Goal: Task Accomplishment & Management: Complete application form

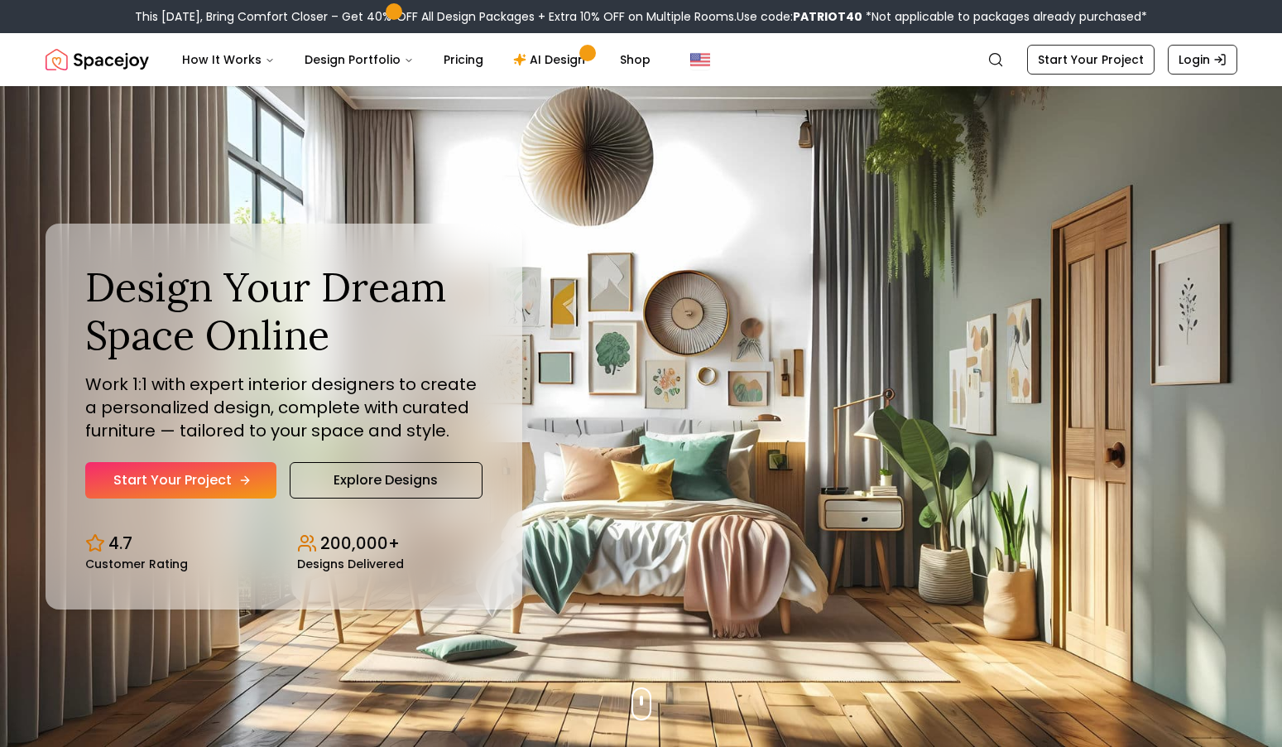
click at [169, 487] on link "Start Your Project" at bounding box center [180, 480] width 191 height 36
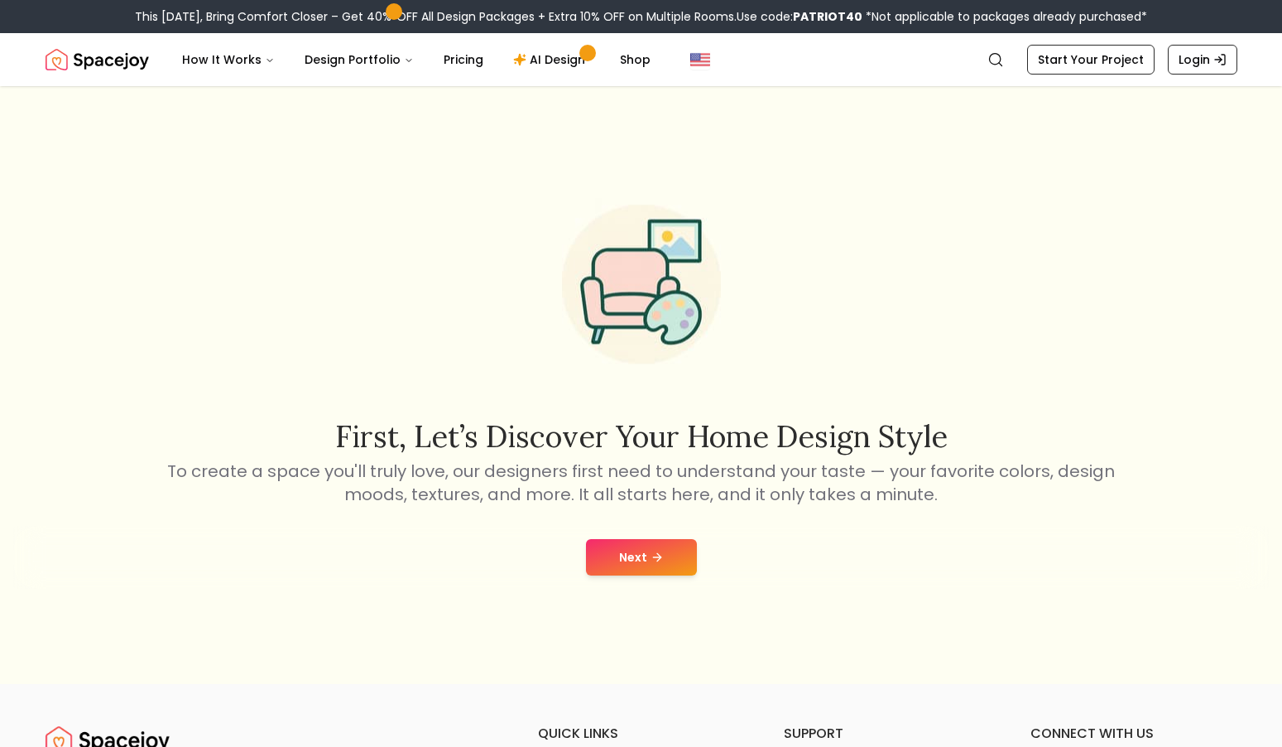
click at [613, 561] on button "Next" at bounding box center [641, 557] width 111 height 36
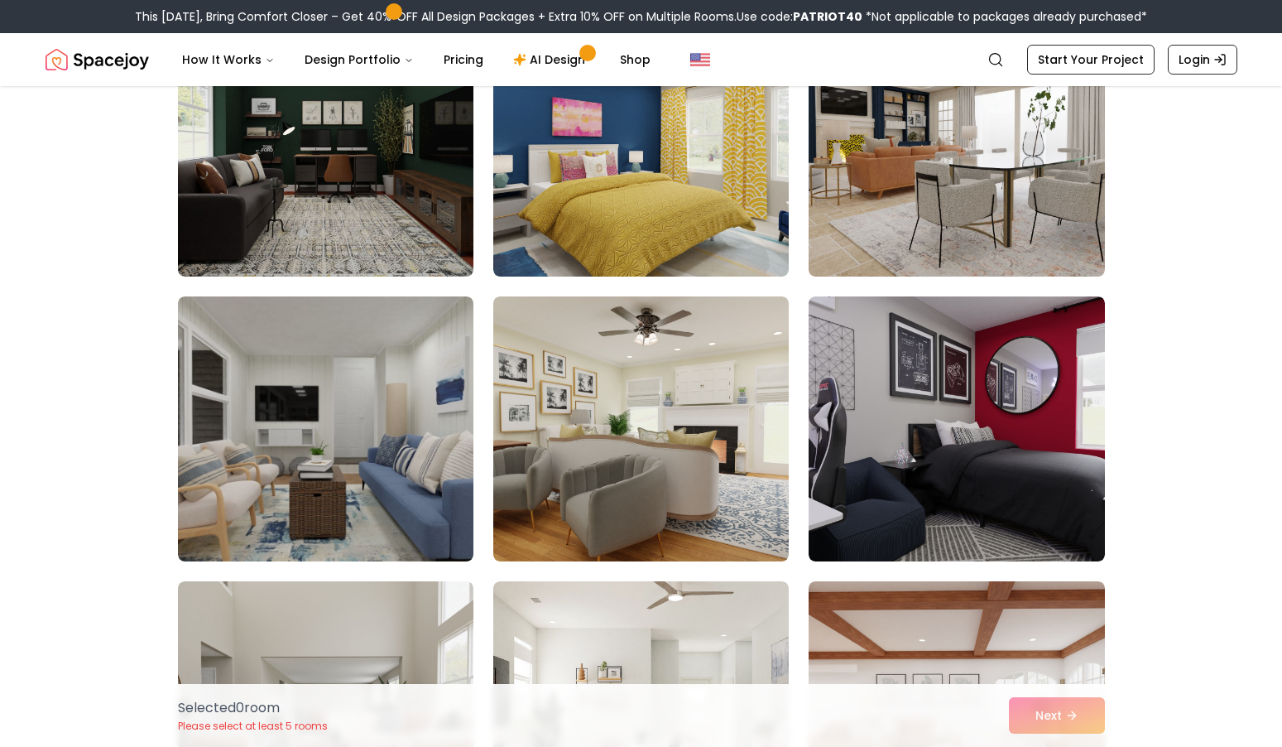
scroll to position [214, 0]
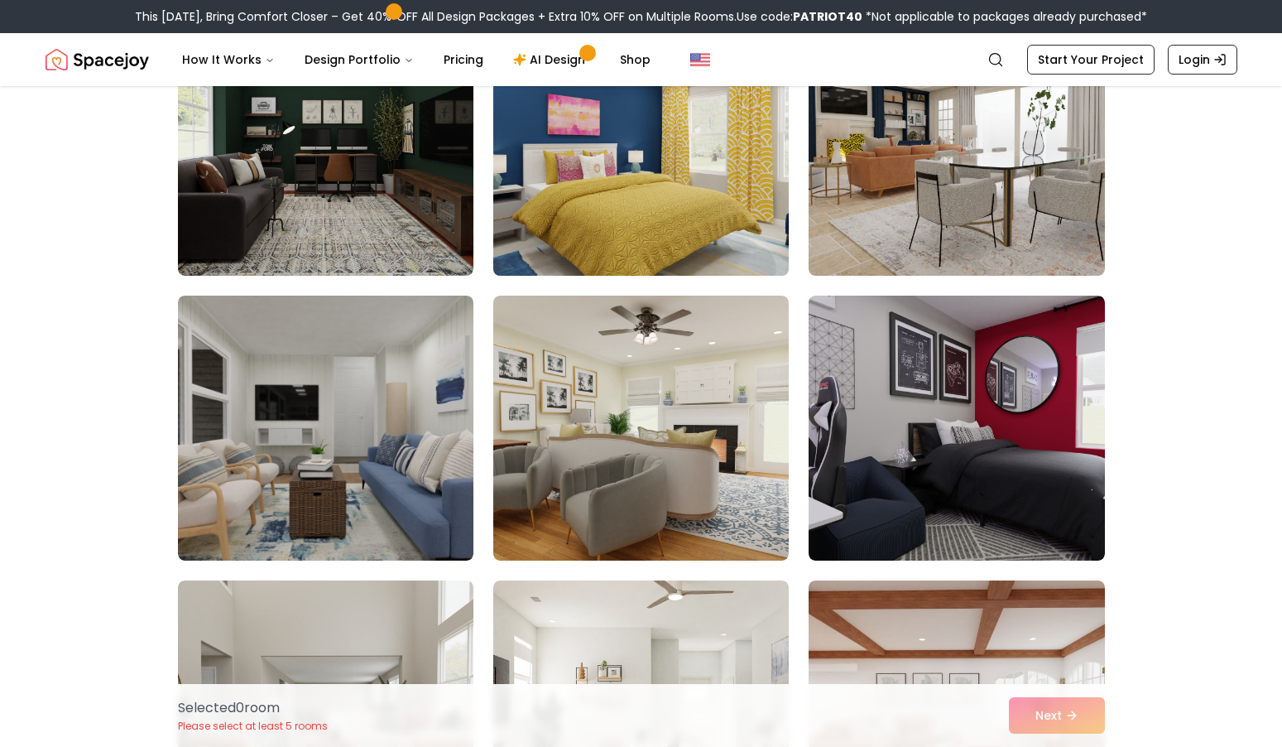
click at [652, 152] on img at bounding box center [641, 143] width 310 height 278
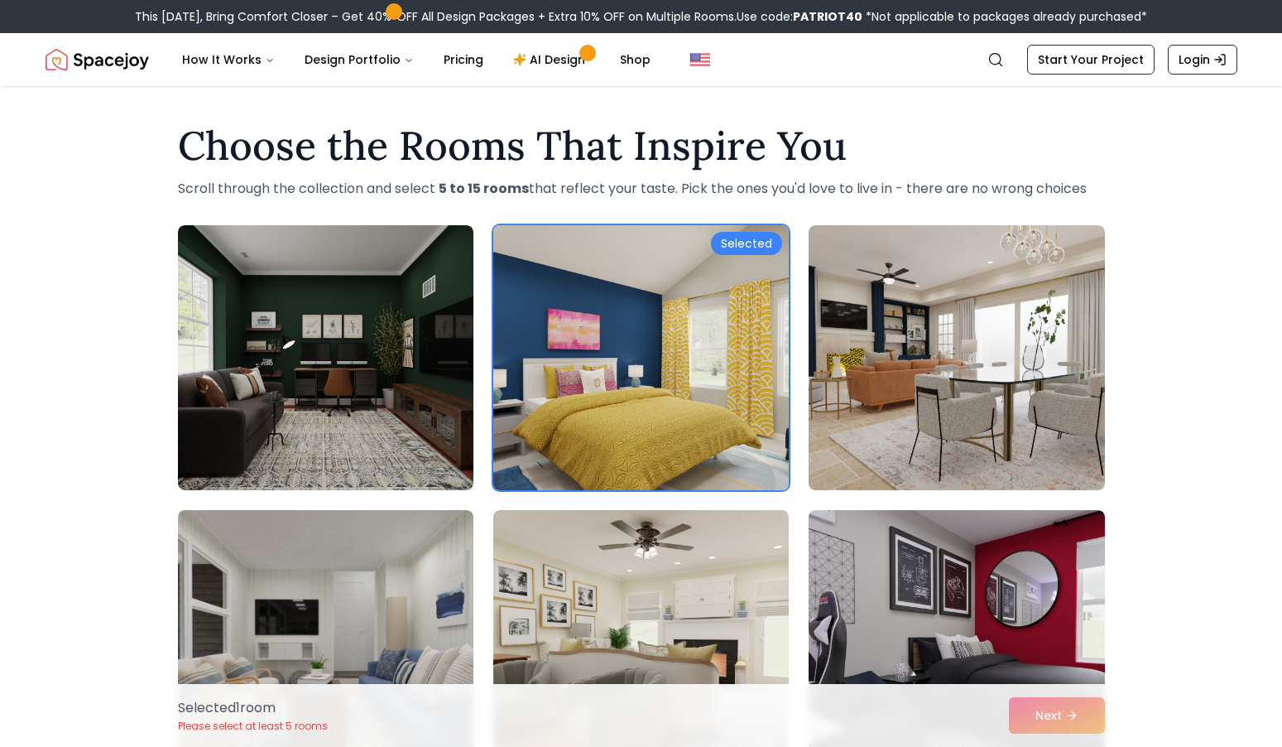
scroll to position [0, 0]
click at [663, 323] on img at bounding box center [641, 357] width 310 height 278
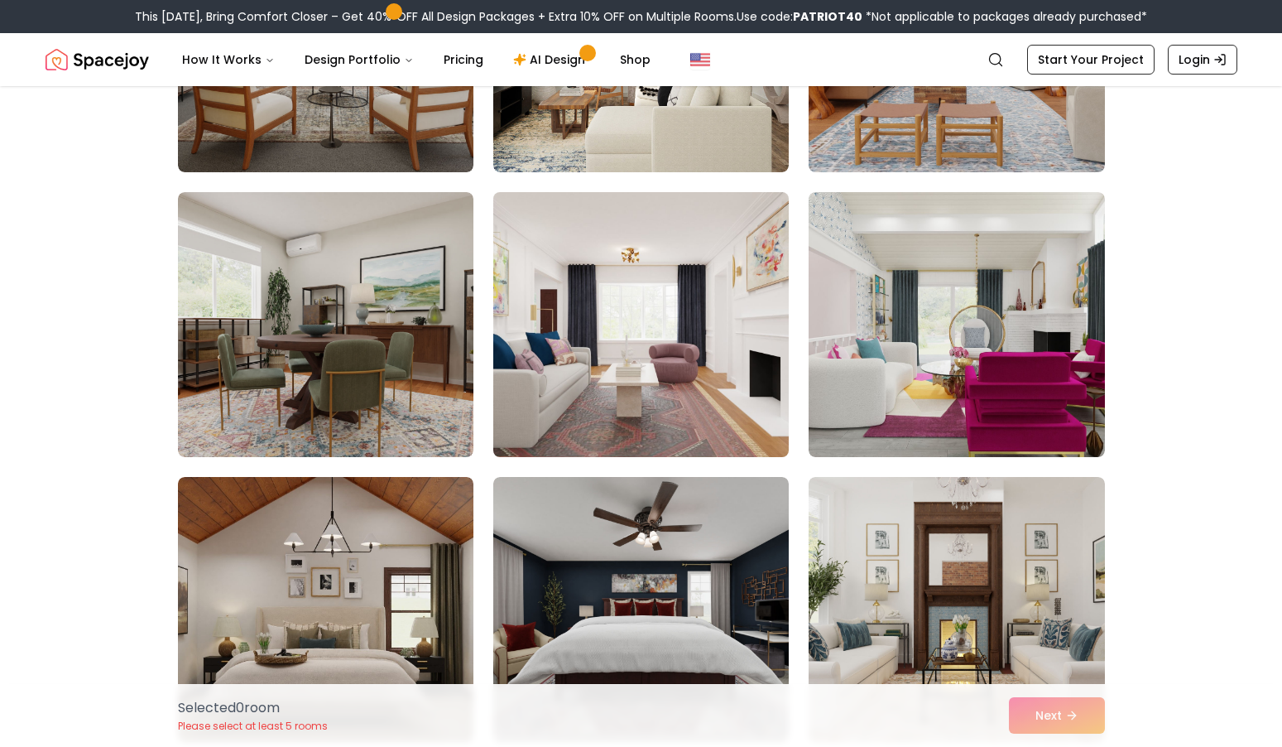
scroll to position [889, 0]
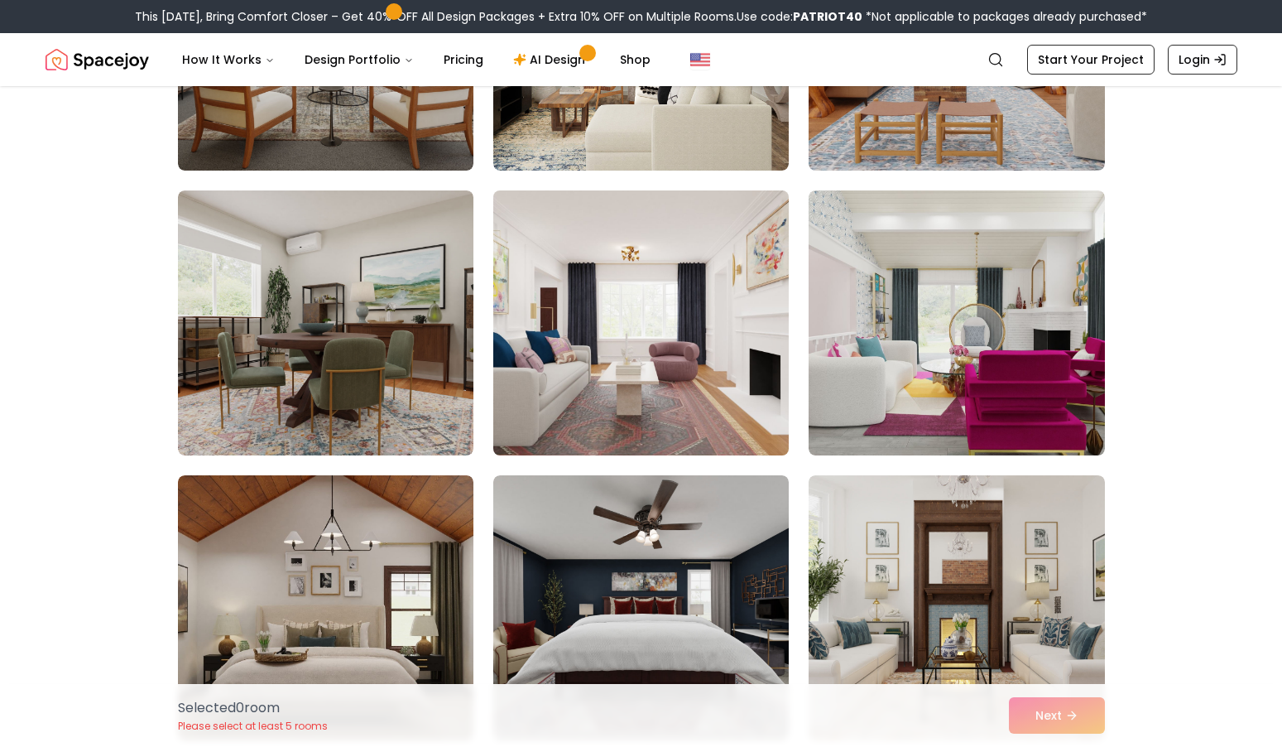
click at [668, 391] on img at bounding box center [641, 323] width 310 height 278
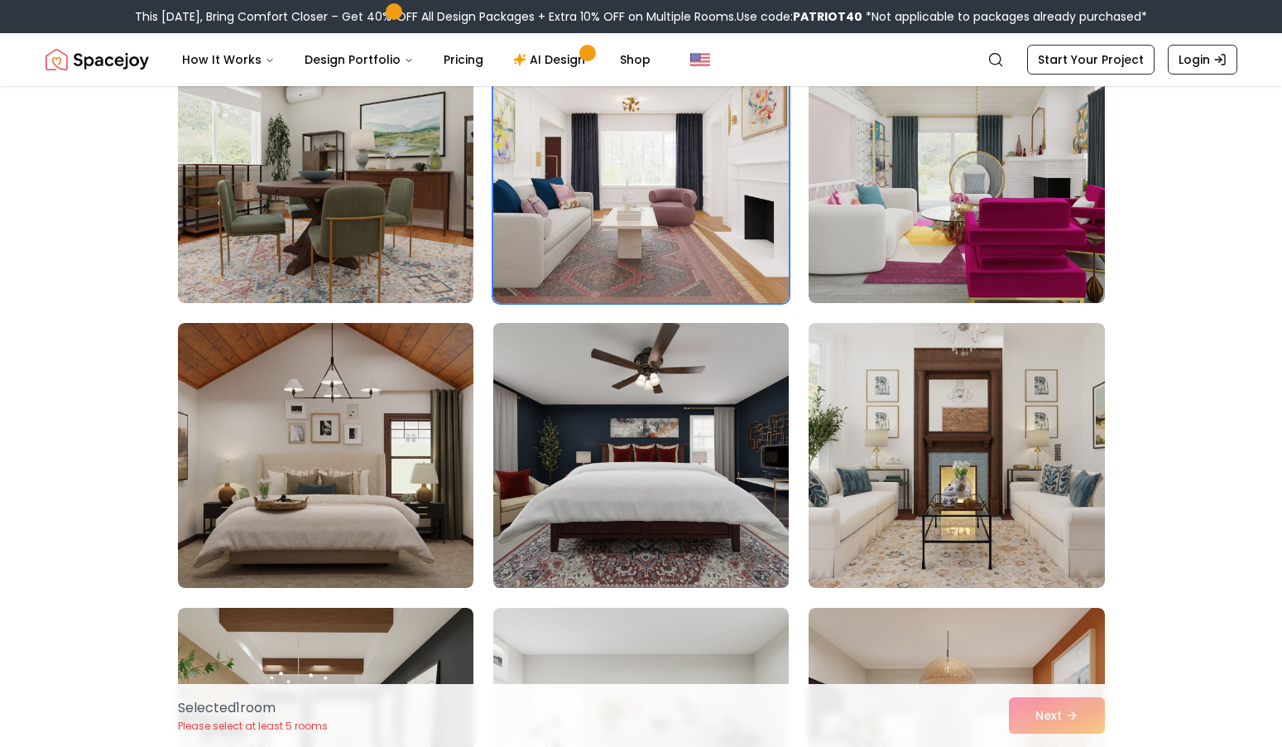
scroll to position [1061, 0]
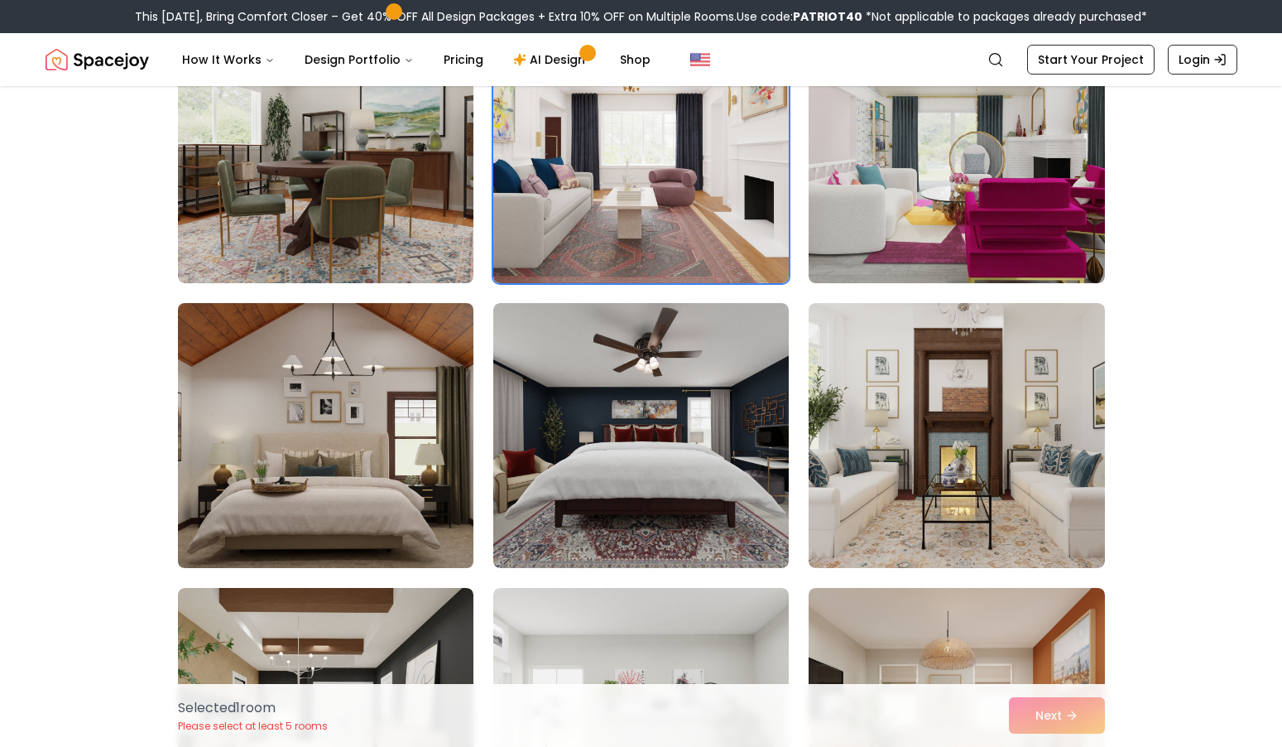
click at [446, 490] on img at bounding box center [325, 435] width 310 height 278
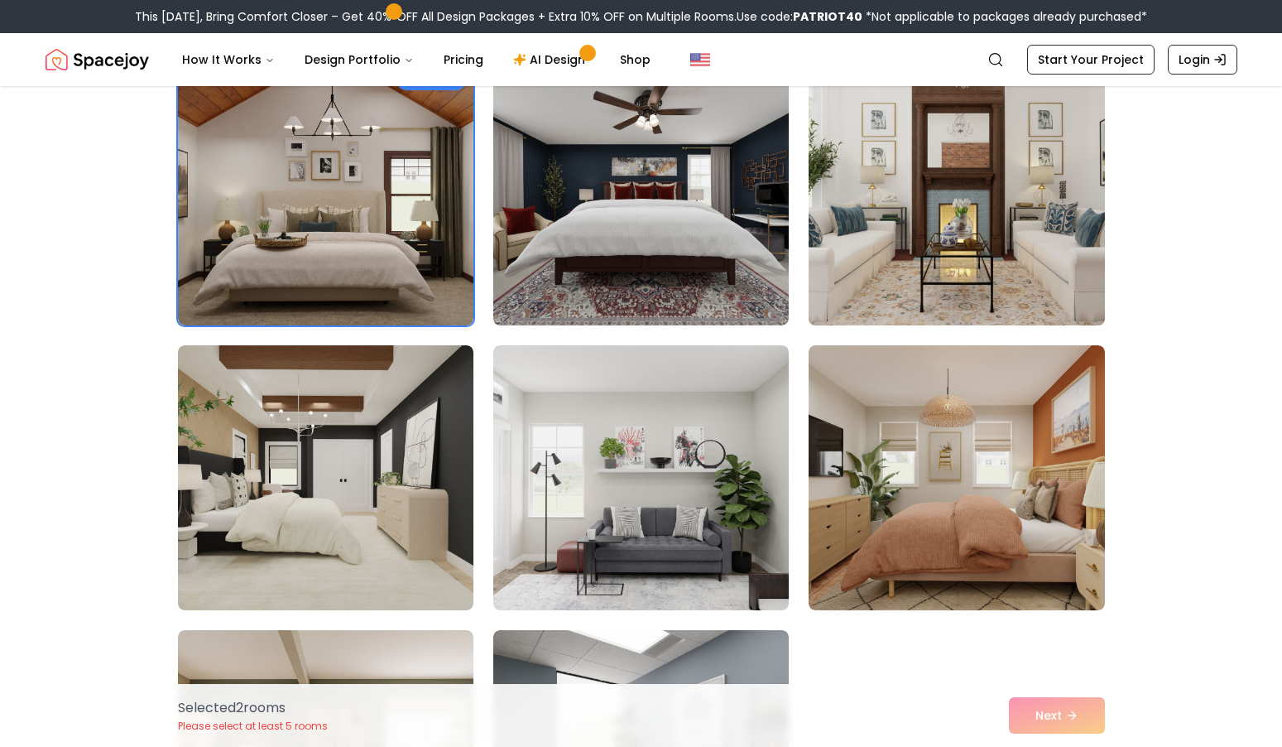
scroll to position [1311, 0]
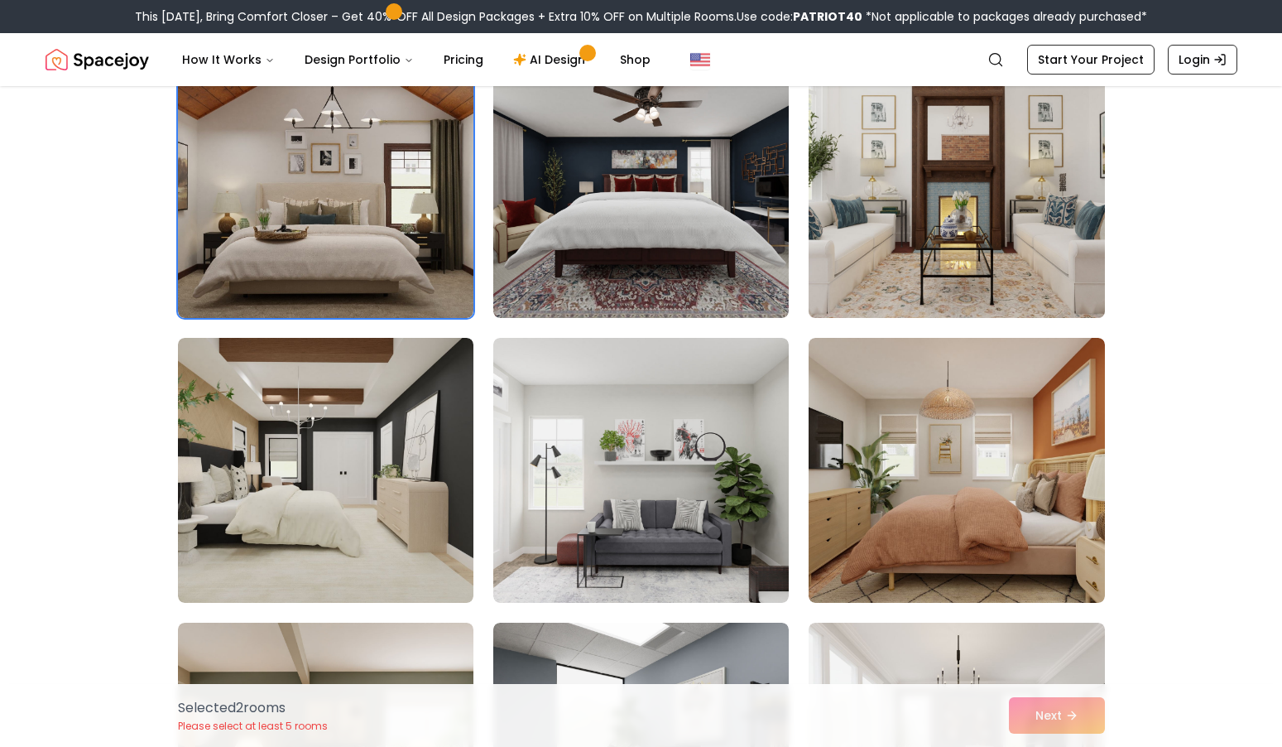
click at [936, 246] on img at bounding box center [956, 185] width 310 height 278
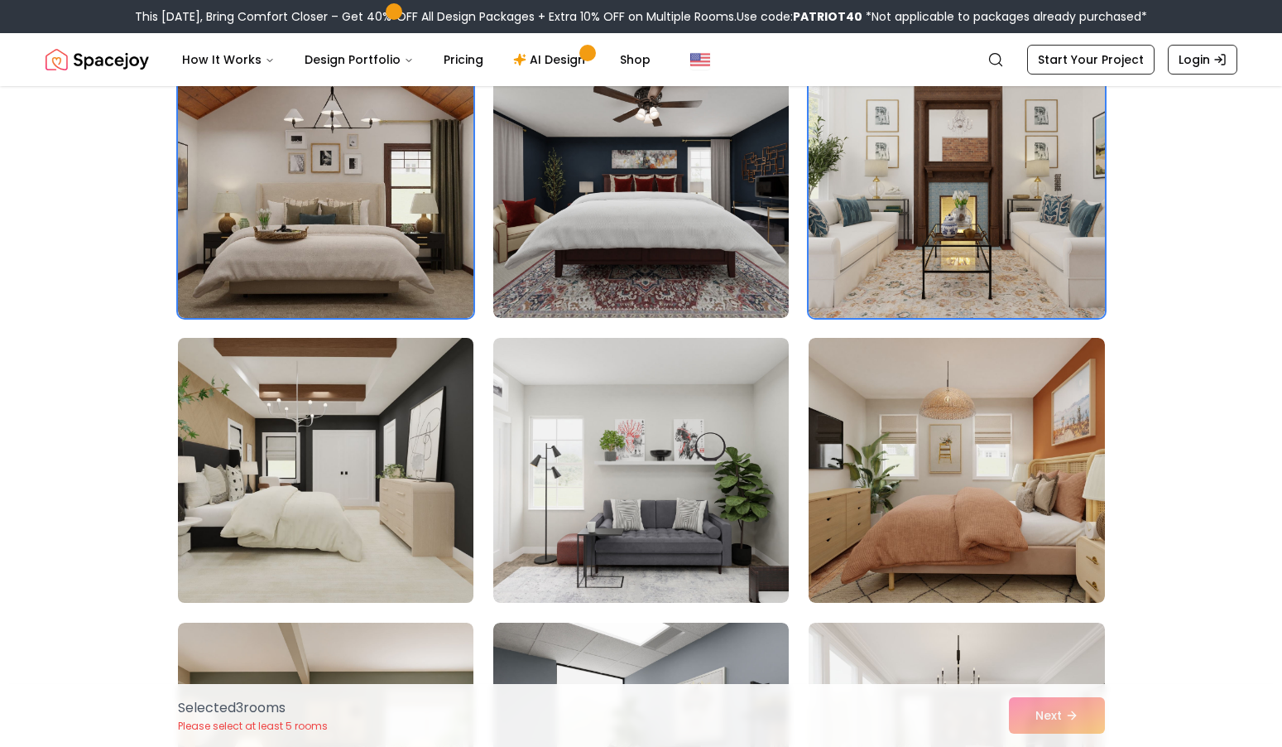
click at [295, 510] on img at bounding box center [325, 470] width 310 height 278
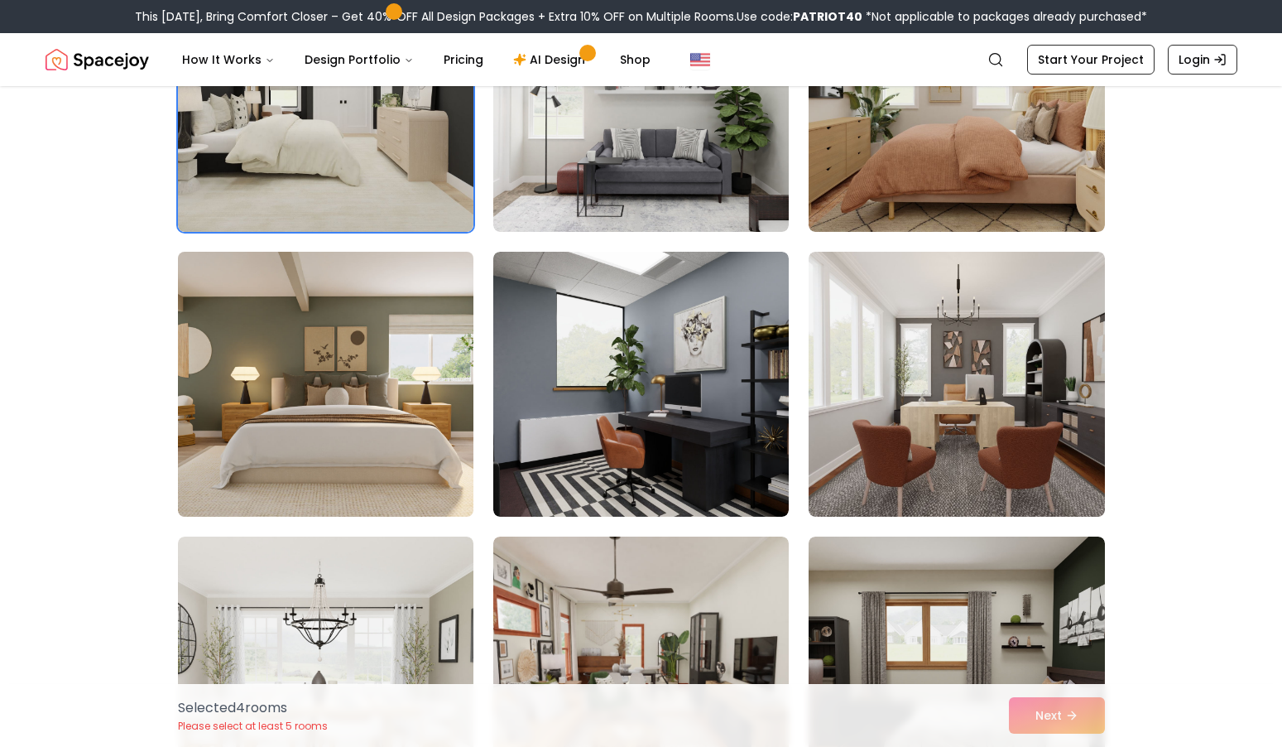
scroll to position [1630, 0]
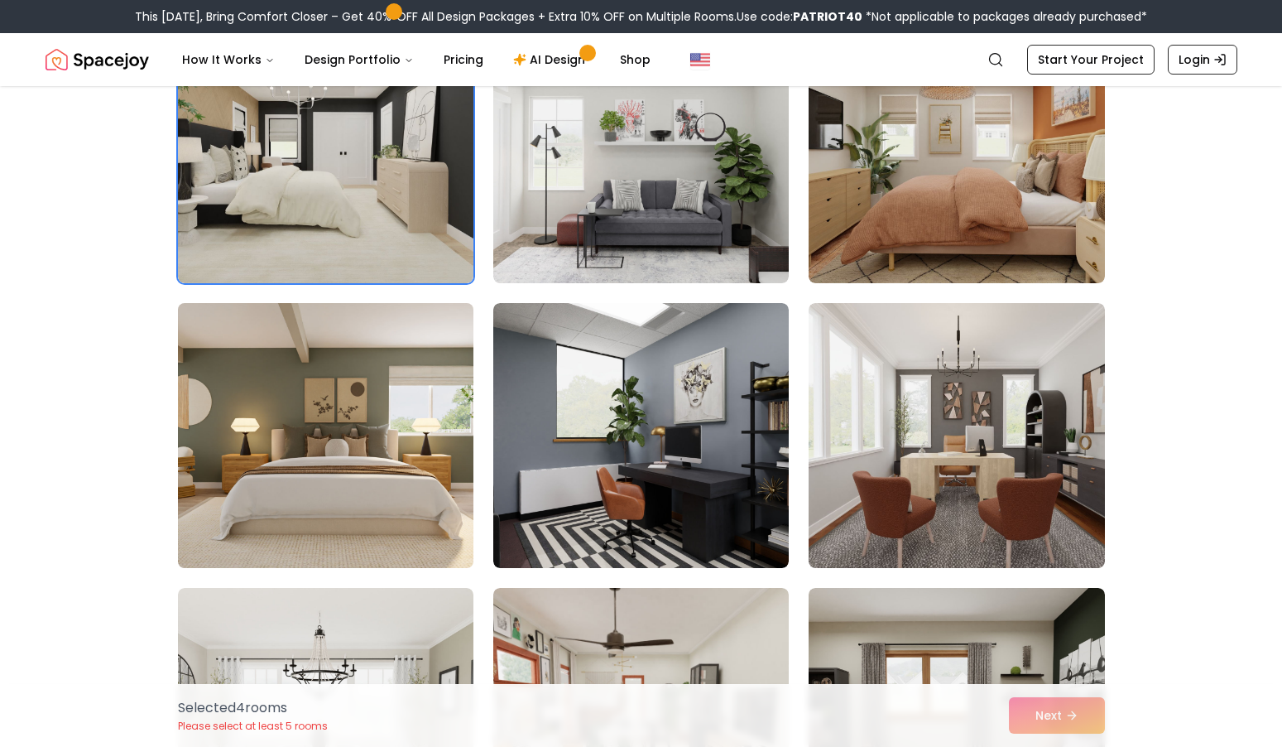
click at [336, 407] on img at bounding box center [325, 435] width 310 height 278
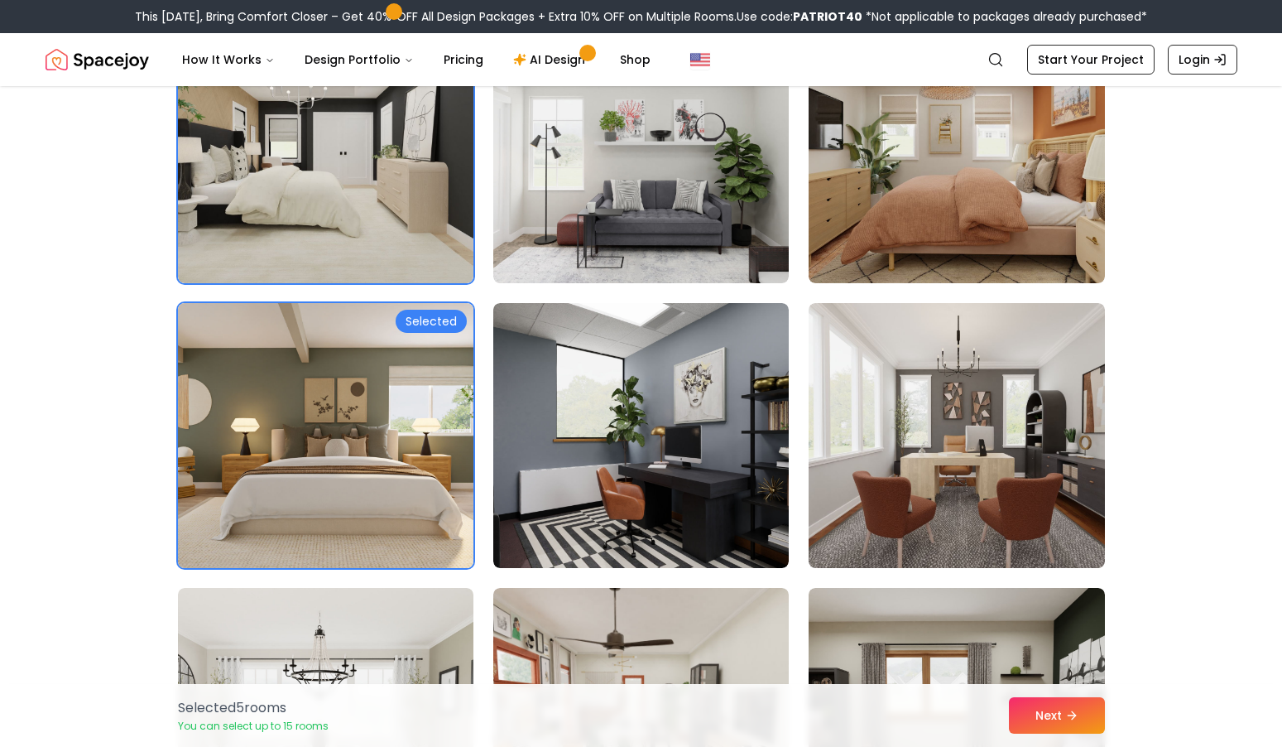
click at [315, 455] on img at bounding box center [325, 435] width 310 height 278
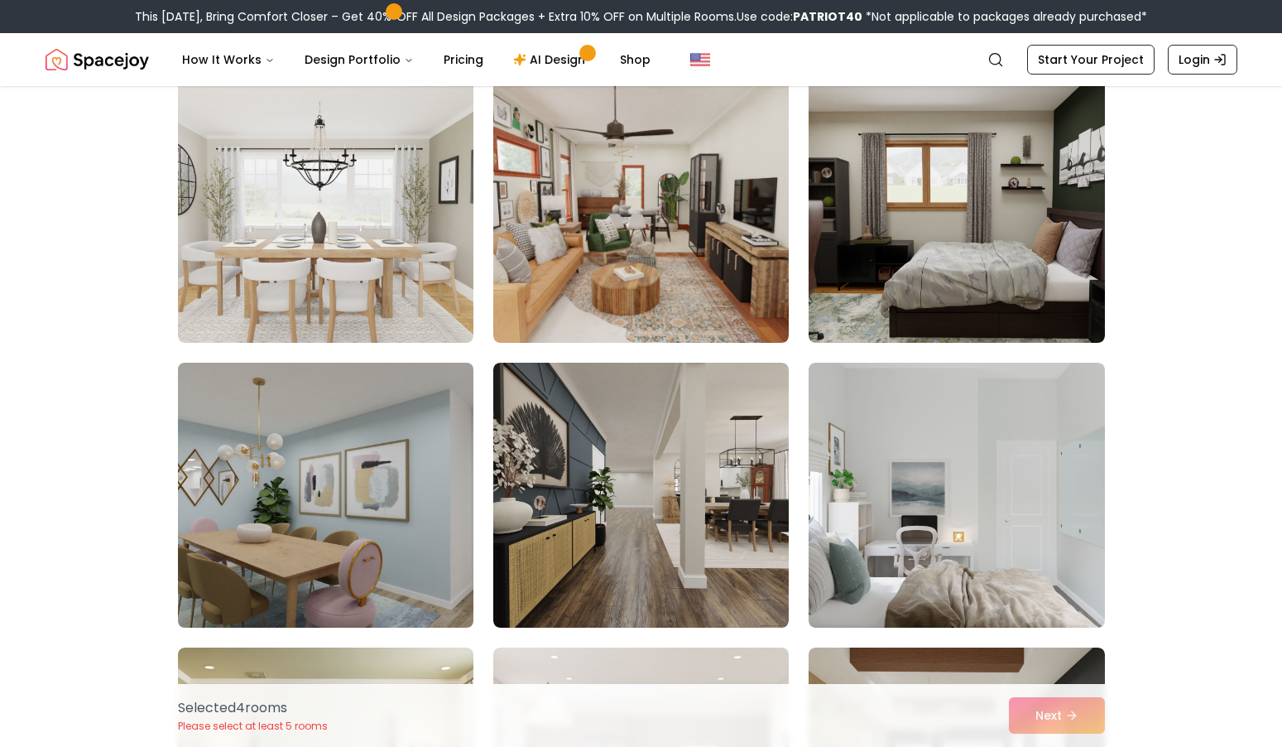
scroll to position [2158, 0]
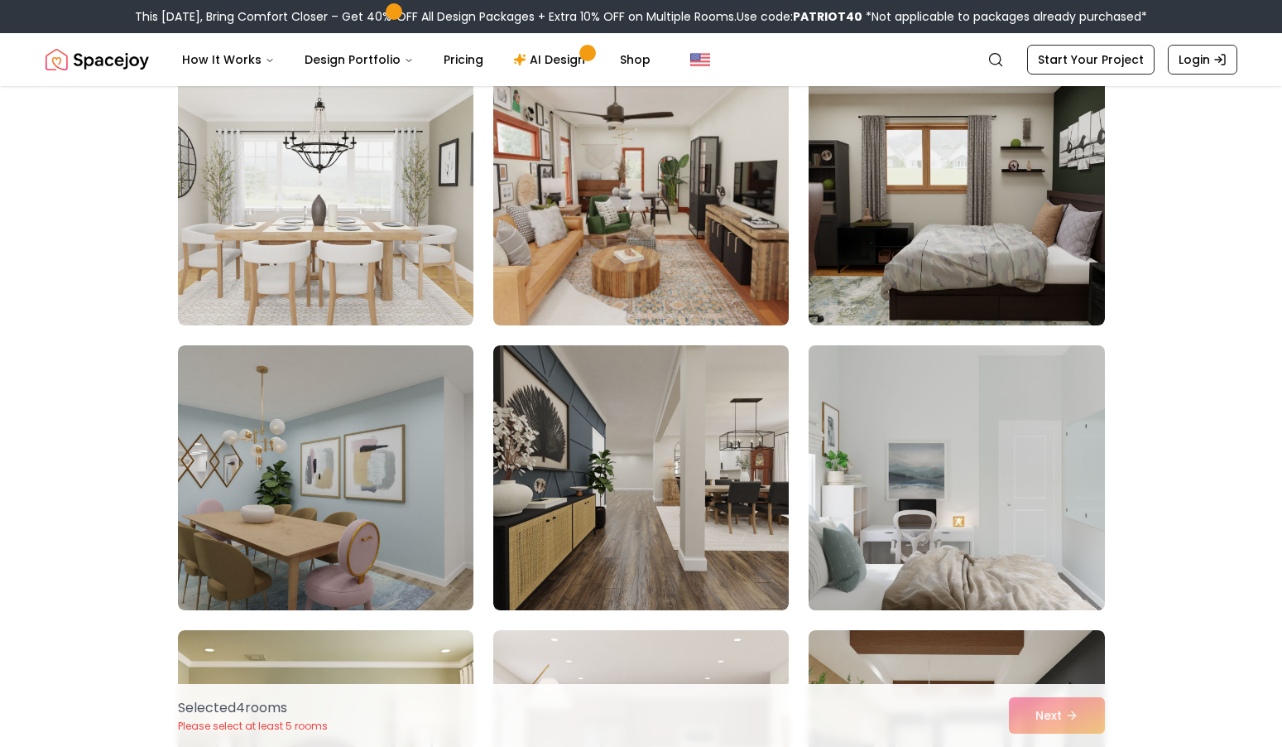
click at [900, 526] on img at bounding box center [956, 478] width 310 height 278
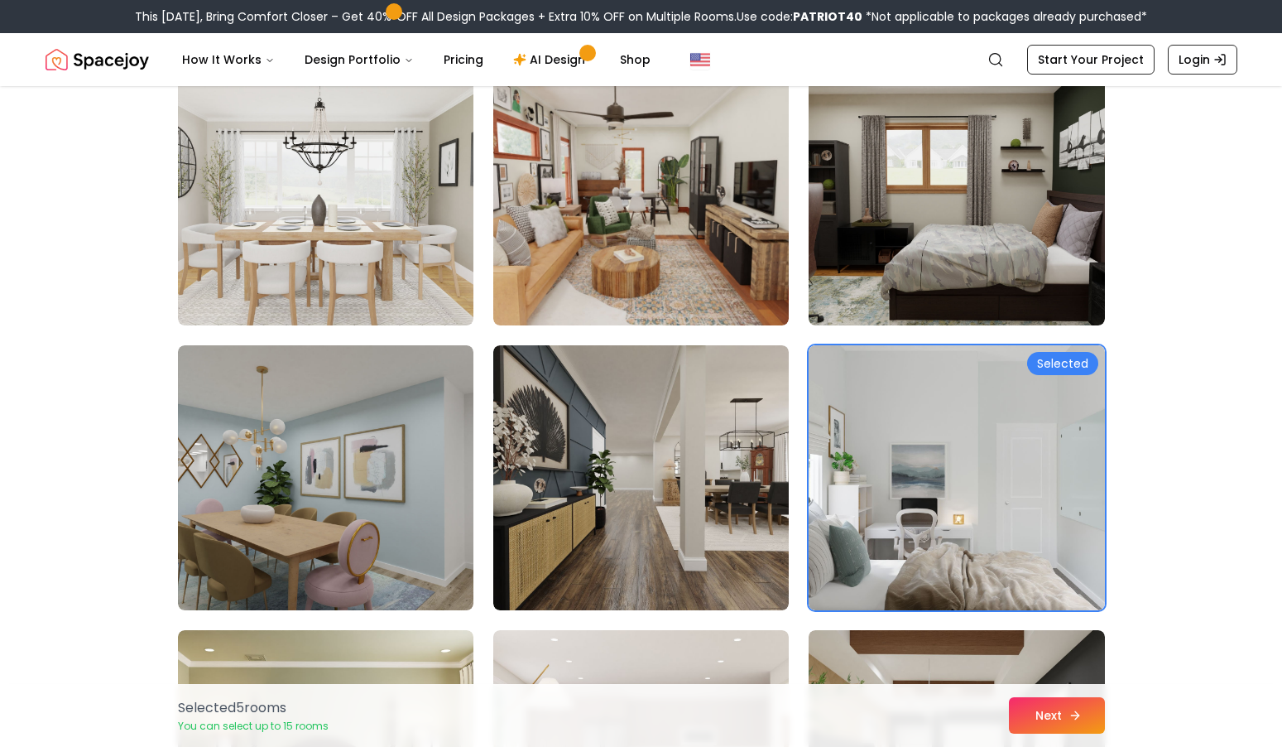
click at [1037, 704] on button "Next" at bounding box center [1057, 715] width 96 height 36
